Goal: Task Accomplishment & Management: Complete application form

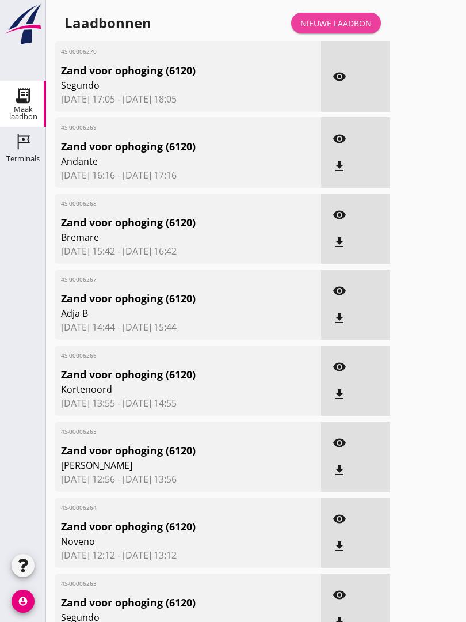
click at [349, 29] on div "Nieuwe laadbon" at bounding box center [336, 23] width 71 height 12
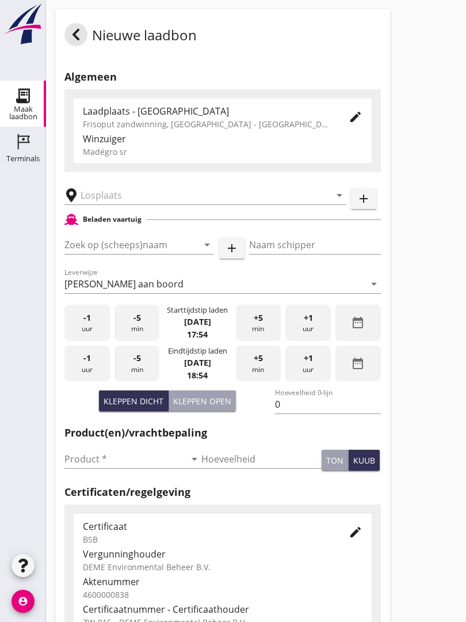
click at [144, 201] on input "text" at bounding box center [198, 195] width 234 height 18
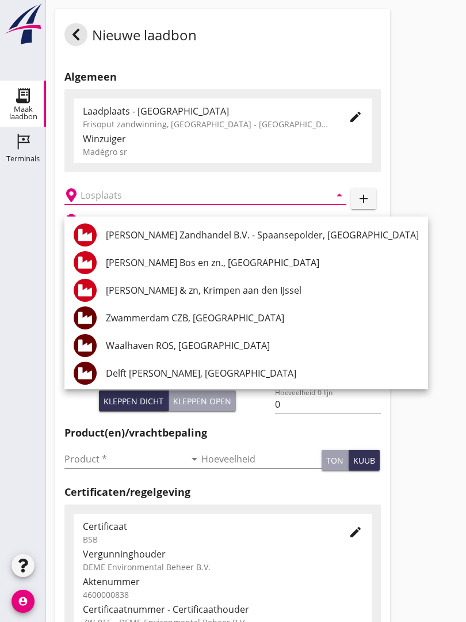
type input "R"
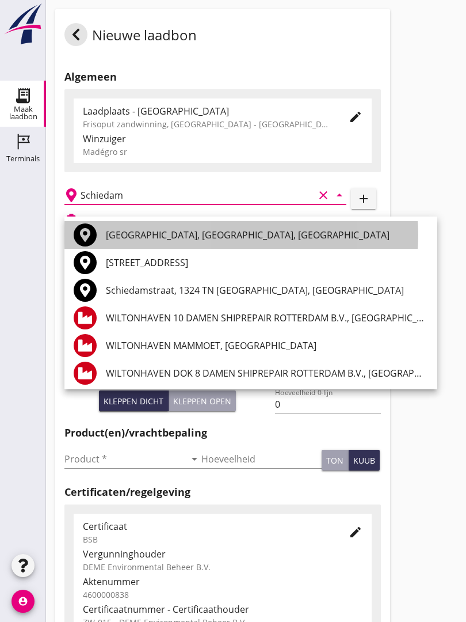
click at [136, 232] on div "[GEOGRAPHIC_DATA], [GEOGRAPHIC_DATA], [GEOGRAPHIC_DATA]" at bounding box center [267, 235] width 323 height 14
type input "[GEOGRAPHIC_DATA], [GEOGRAPHIC_DATA], [GEOGRAPHIC_DATA]"
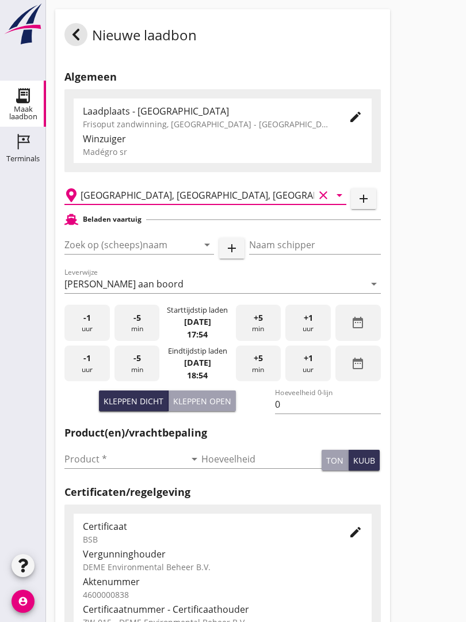
click at [146, 254] on input "Zoek op (scheeps)naam" at bounding box center [123, 245] width 117 height 18
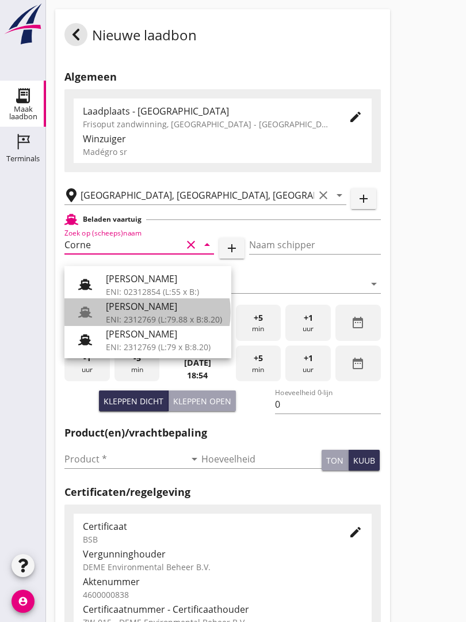
click at [146, 306] on div "[PERSON_NAME]" at bounding box center [164, 306] width 116 height 14
type input "[PERSON_NAME]"
type input "718"
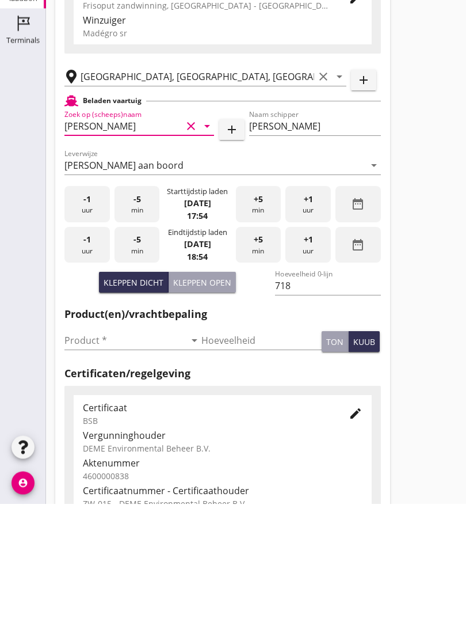
click at [88, 450] on input "Product *" at bounding box center [125, 459] width 121 height 18
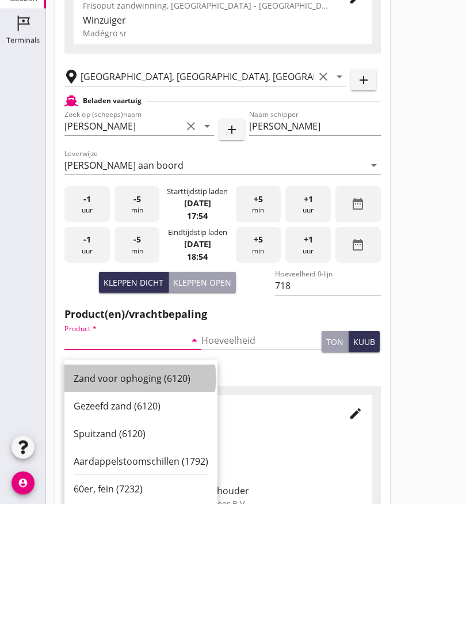
click at [138, 490] on div "Zand voor ophoging (6120)" at bounding box center [141, 497] width 135 height 14
type input "Zand voor ophoging (6120)"
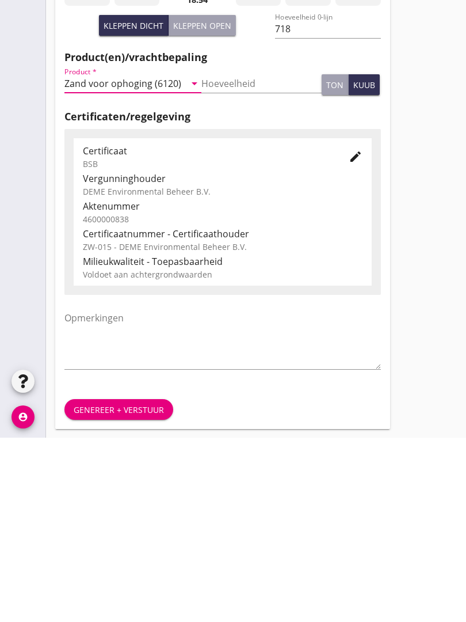
scroll to position [202, 0]
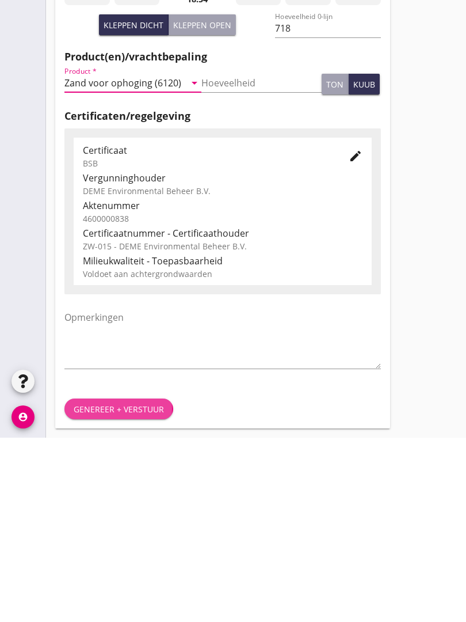
click at [135, 583] on button "Genereer + verstuur" at bounding box center [119, 593] width 109 height 21
